Goal: Find specific page/section: Find specific page/section

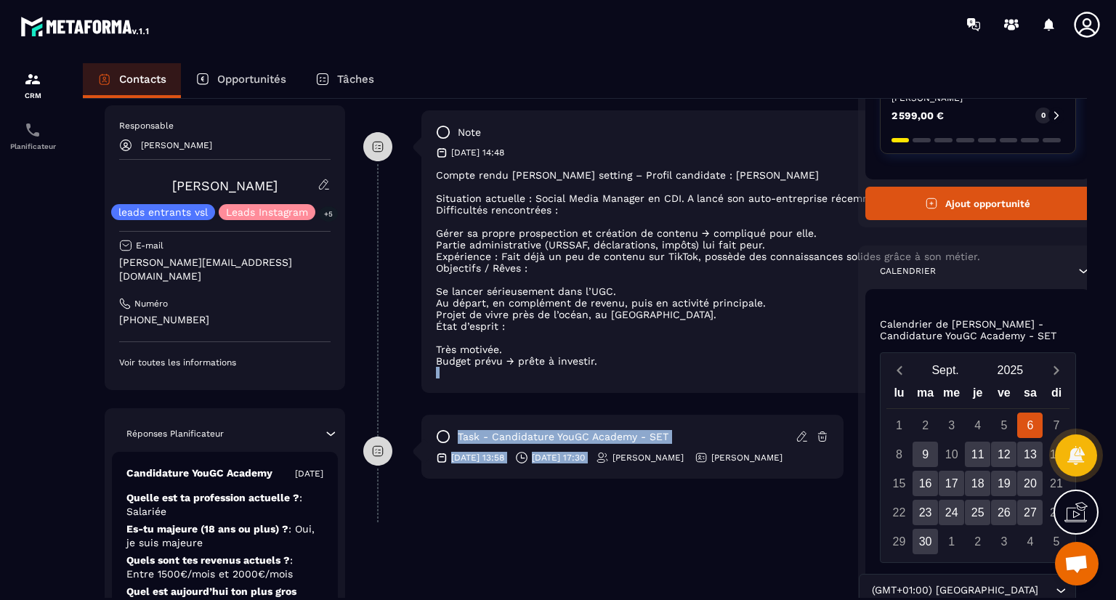
scroll to position [484, 0]
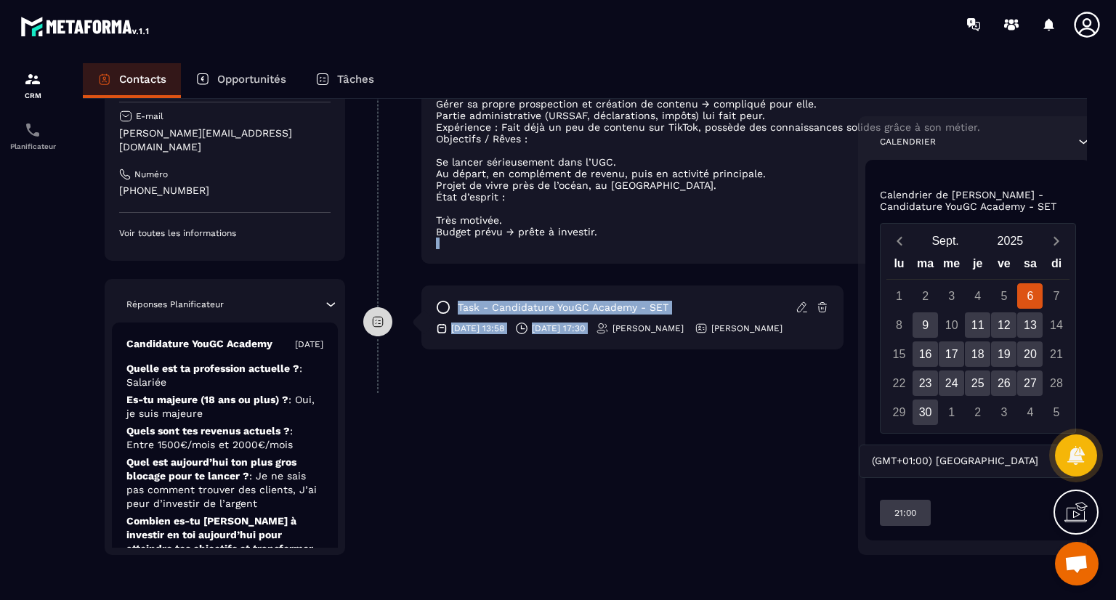
drag, startPoint x: 617, startPoint y: 589, endPoint x: 650, endPoint y: 607, distance: 38.0
click at [650, 599] on html "CRM Planificateur Contacts Opportunités Tâches Revenir aux contacts Responsable…" at bounding box center [558, 300] width 1116 height 600
click at [623, 475] on div "**********" at bounding box center [603, 117] width 480 height 876
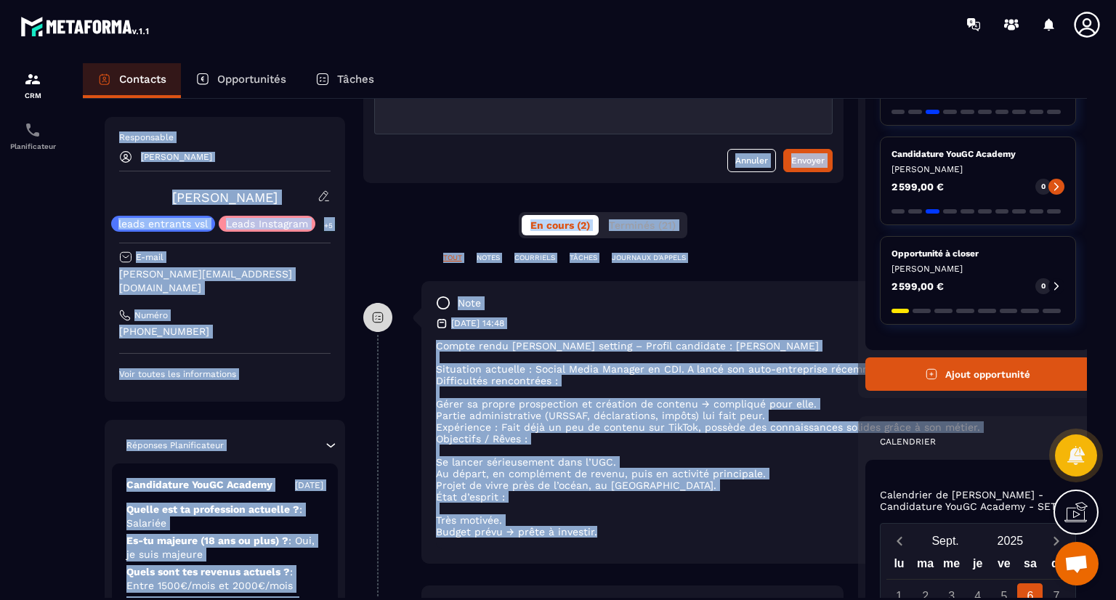
scroll to position [118, 0]
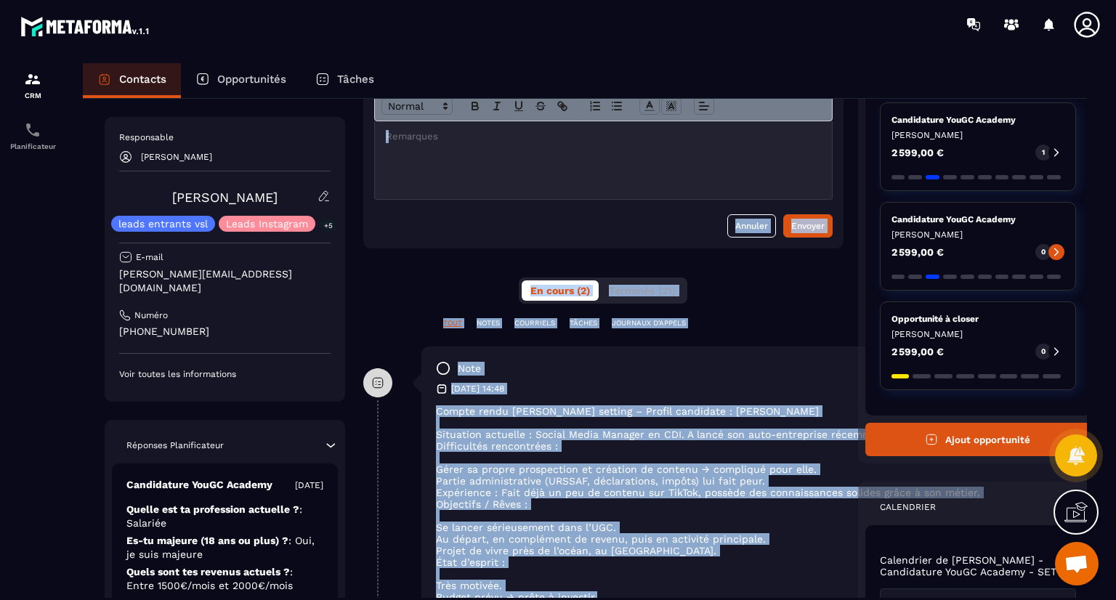
drag, startPoint x: 657, startPoint y: 236, endPoint x: 677, endPoint y: 265, distance: 35.5
click at [673, 229] on div "**********" at bounding box center [603, 482] width 480 height 876
click at [711, 397] on div "note [DATE] 14:48 Compte rendu [PERSON_NAME] setting – Profil candidate : [PERS…" at bounding box center [757, 488] width 672 height 283
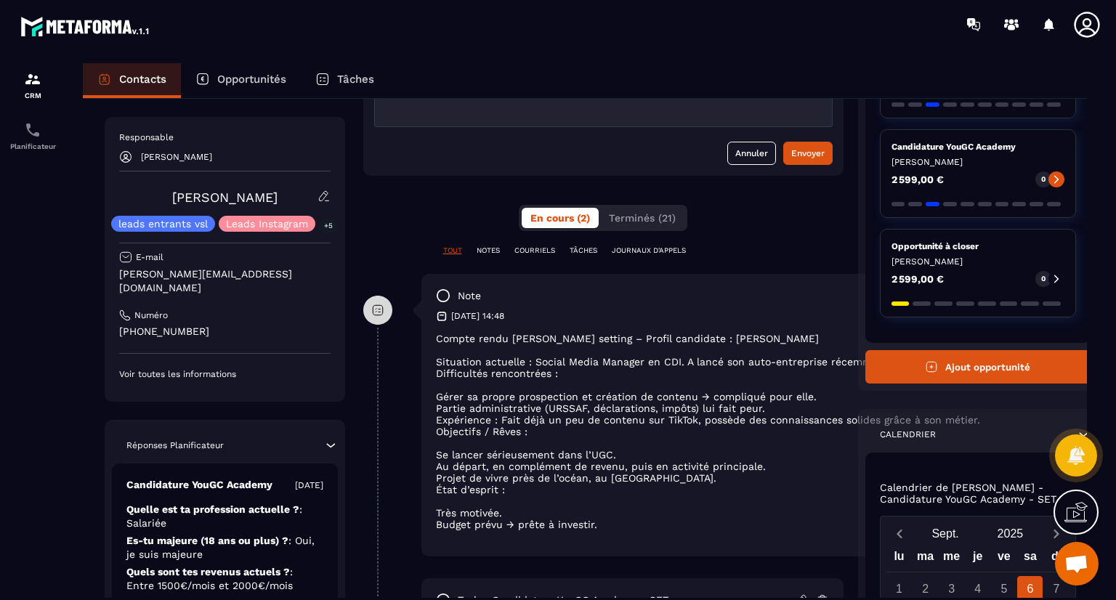
scroll to position [224, 0]
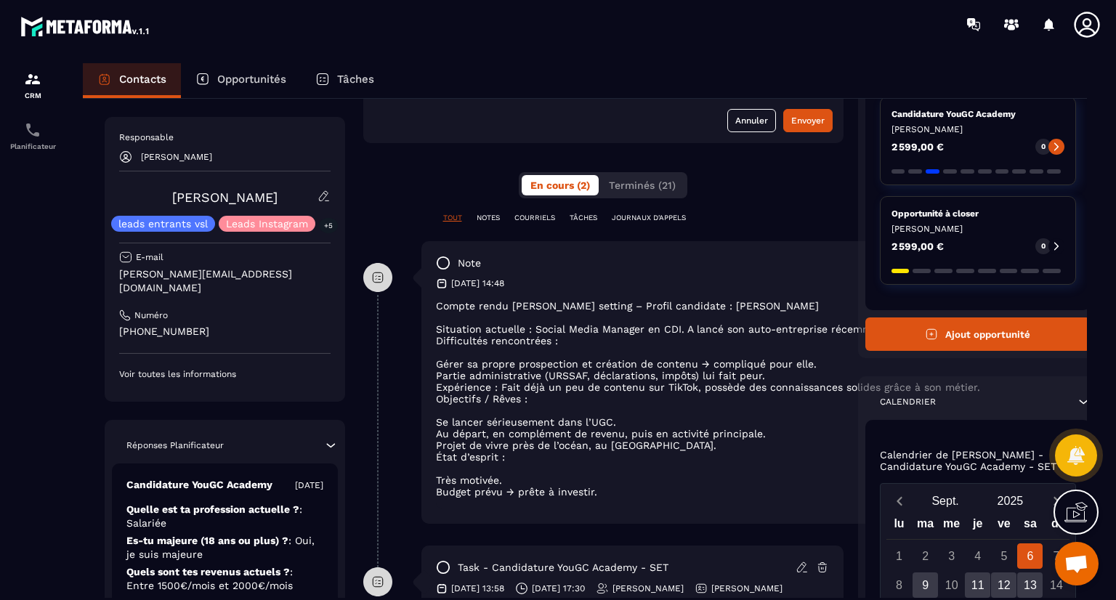
drag, startPoint x: 723, startPoint y: 384, endPoint x: 740, endPoint y: 521, distance: 138.4
click at [740, 521] on div "note [DATE] 14:48 Compte rendu [PERSON_NAME] setting – Profil candidate : [PERS…" at bounding box center [757, 382] width 672 height 283
click at [654, 506] on p at bounding box center [757, 504] width 643 height 12
click at [267, 274] on p "[PERSON_NAME][EMAIL_ADDRESS][DOMAIN_NAME]" at bounding box center [224, 281] width 211 height 28
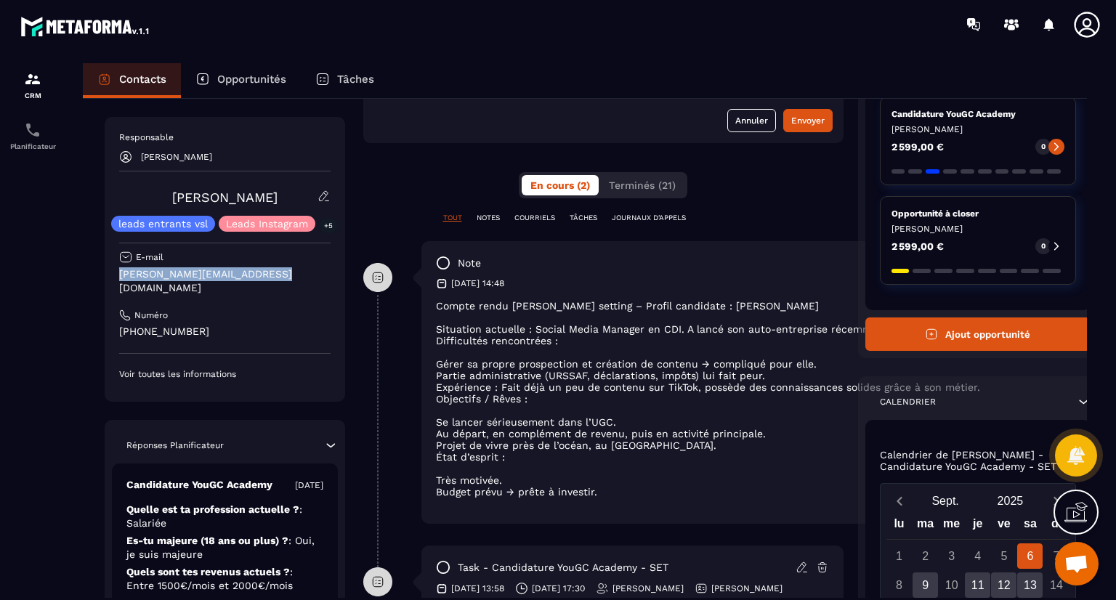
drag, startPoint x: 276, startPoint y: 274, endPoint x: 121, endPoint y: 274, distance: 155.5
click at [121, 274] on p "[PERSON_NAME][EMAIL_ADDRESS][DOMAIN_NAME]" at bounding box center [224, 281] width 211 height 28
copy p "[PERSON_NAME][EMAIL_ADDRESS][DOMAIN_NAME]"
click at [240, 370] on div "Responsable [PERSON_NAME] leads entrants vsl Leads Instagram +5 E-mail [PERSON_…" at bounding box center [225, 259] width 240 height 285
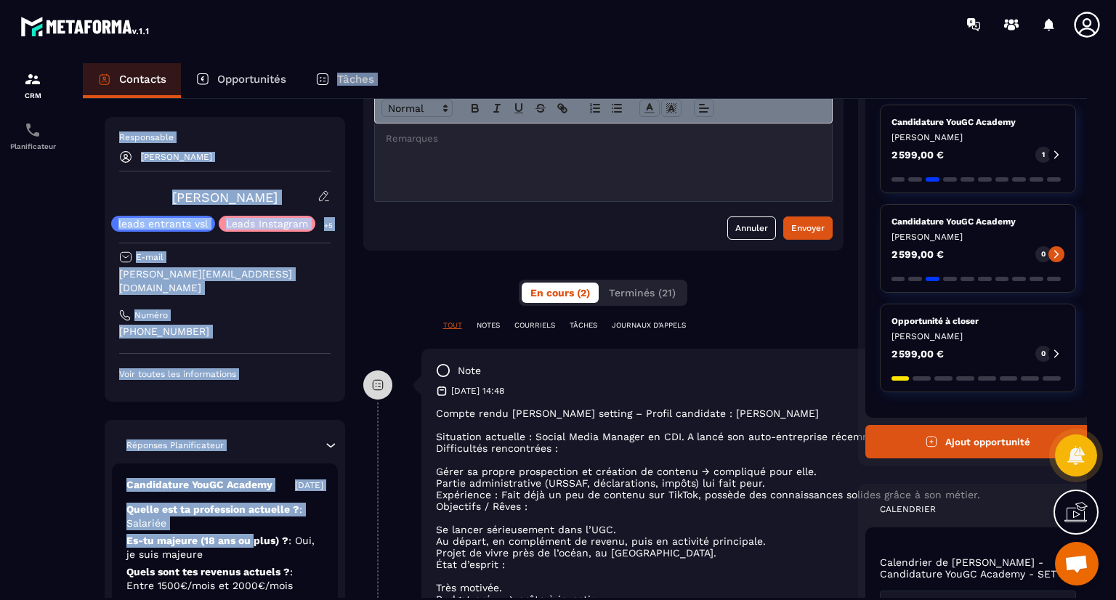
scroll to position [0, 0]
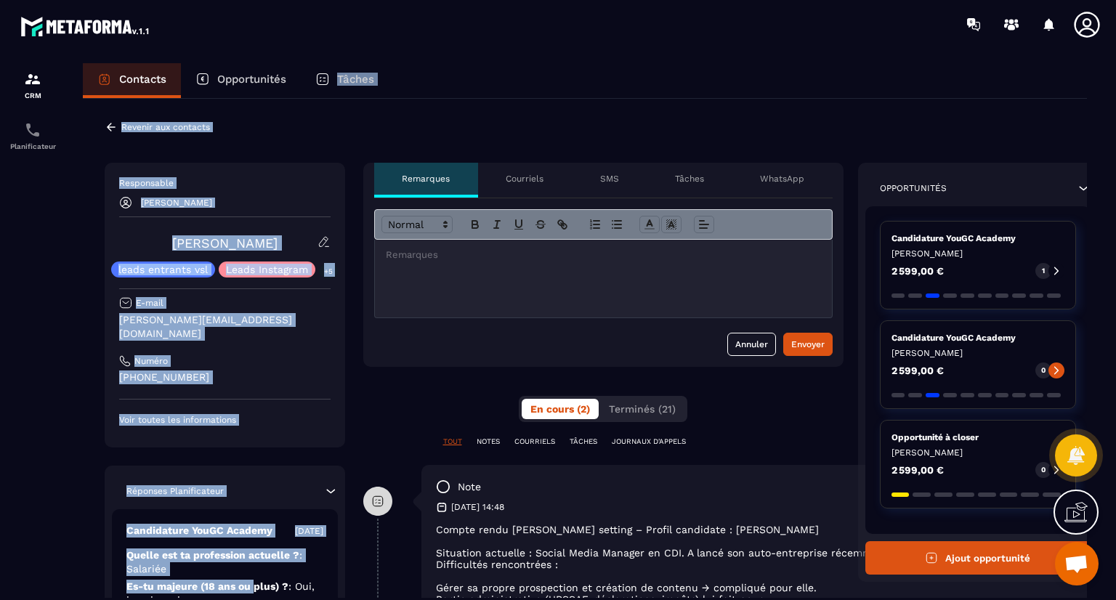
drag, startPoint x: 256, startPoint y: 530, endPoint x: 306, endPoint y: 75, distance: 457.5
click at [306, 75] on div "Contacts Opportunités Tâches Revenir aux contacts Responsable [PERSON_NAME] lea…" at bounding box center [584, 345] width 1033 height 564
click at [275, 125] on div "Revenir aux contacts Responsable [PERSON_NAME] leads entrants vsl Leads Instagr…" at bounding box center [585, 591] width 1004 height 984
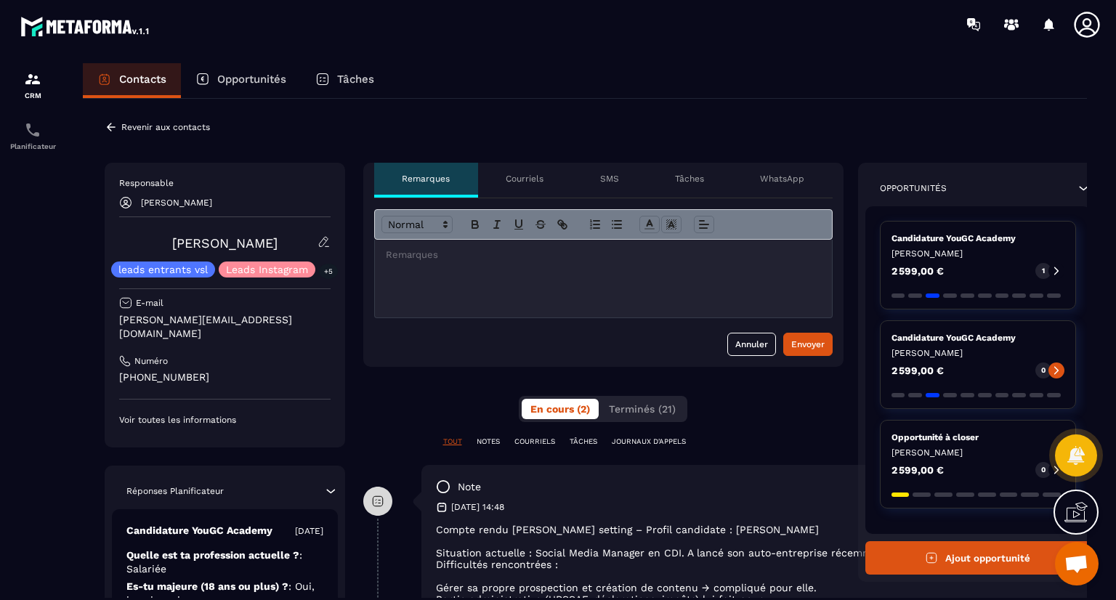
click at [110, 126] on icon at bounding box center [111, 127] width 13 height 13
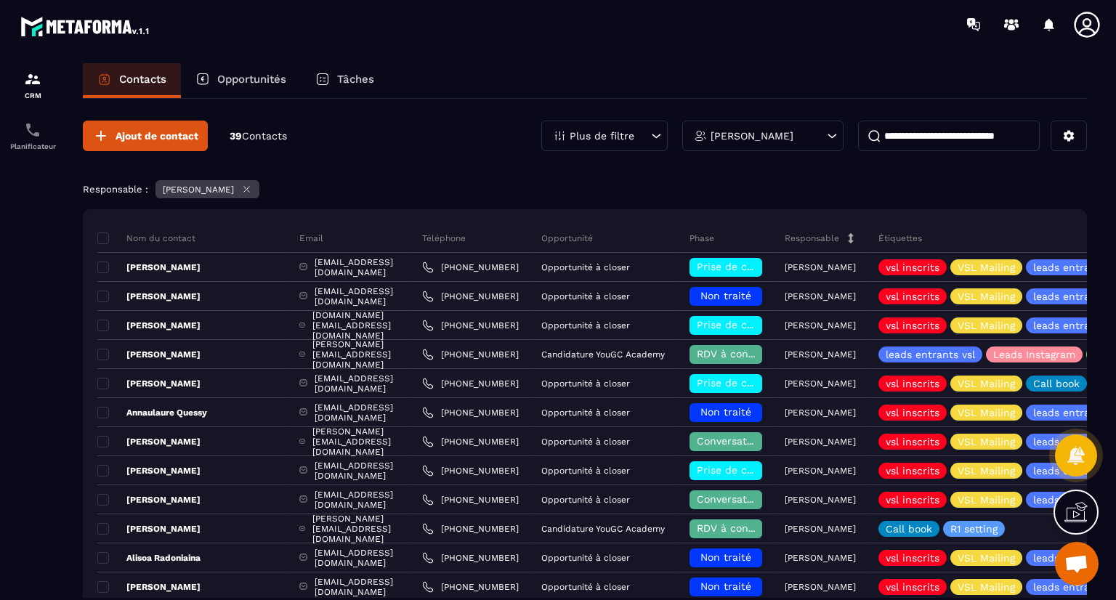
click at [931, 133] on input at bounding box center [949, 136] width 182 height 31
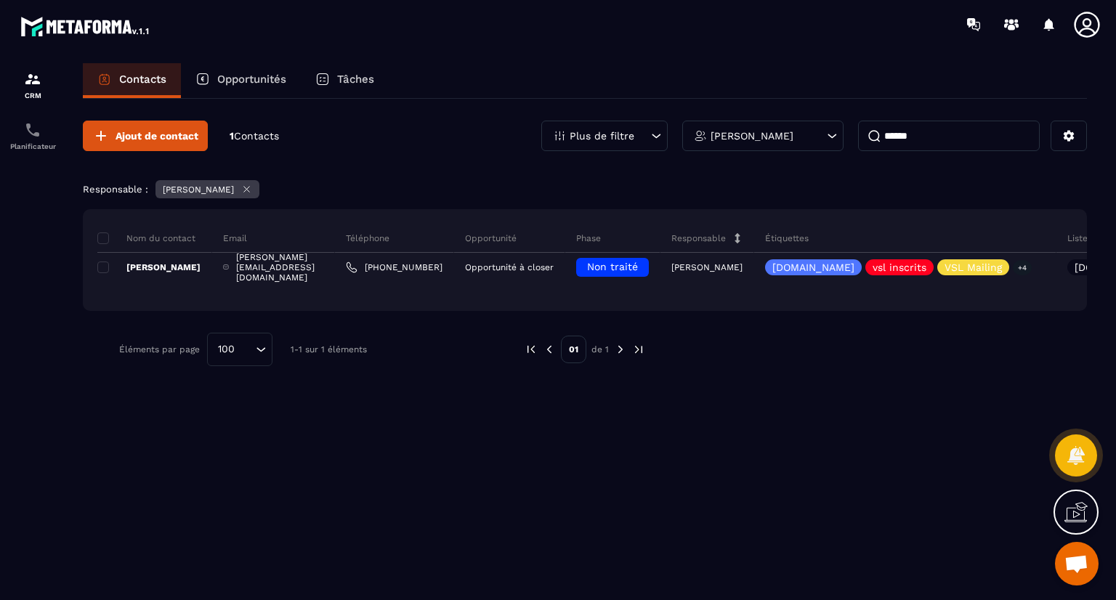
type input "******"
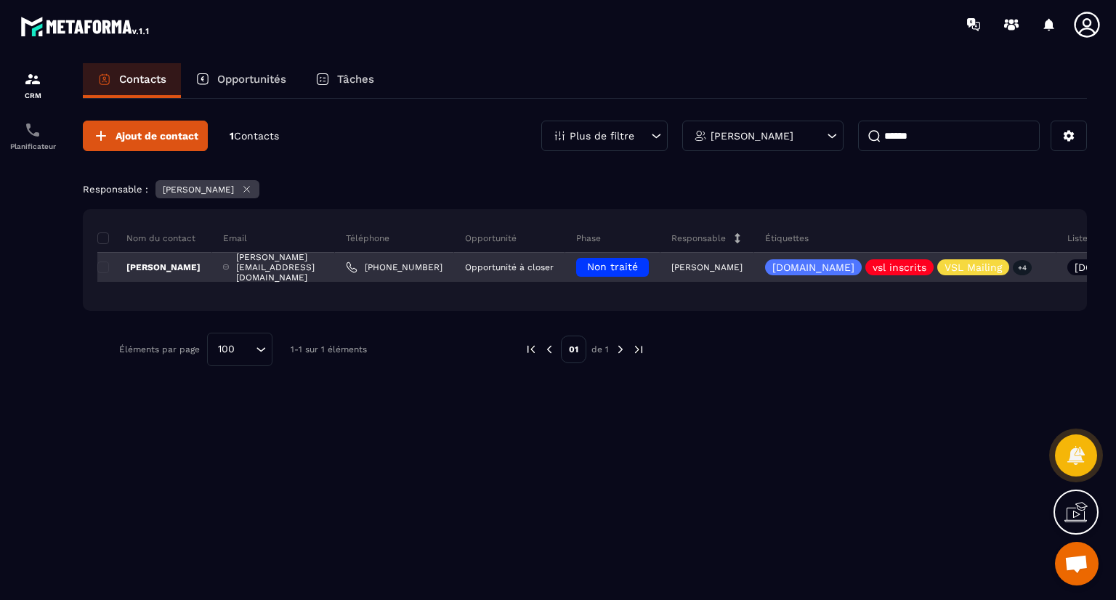
click at [139, 267] on p "[PERSON_NAME]" at bounding box center [148, 268] width 103 height 12
